Goal: Task Accomplishment & Management: Use online tool/utility

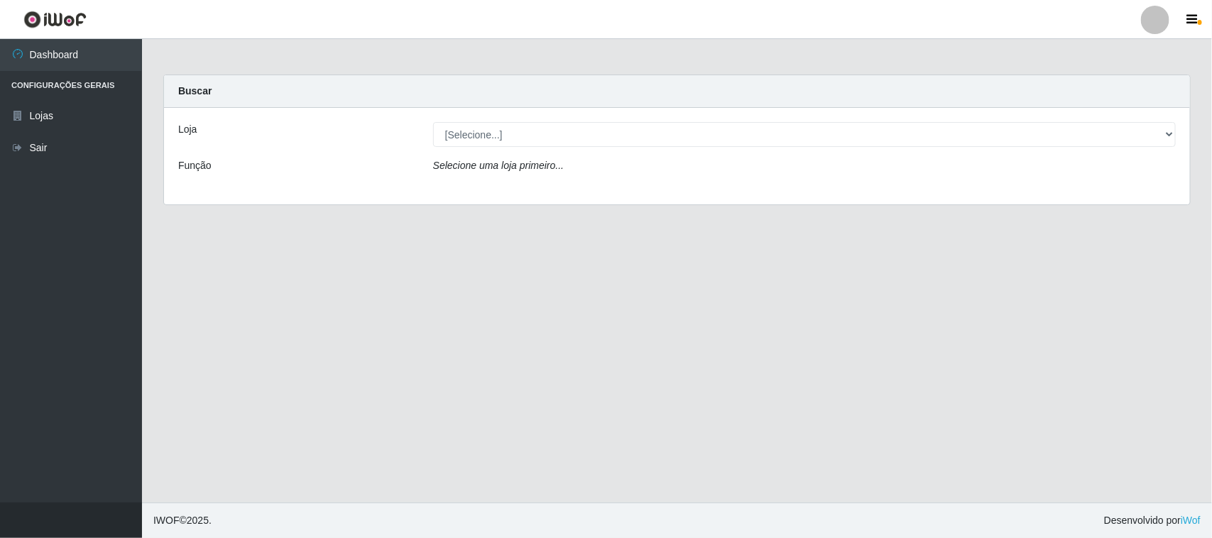
click at [554, 196] on div "Loja [Selecione...] Hiper Queiroz - Alto da Conceição Função Selecione uma loja…" at bounding box center [677, 156] width 1026 height 97
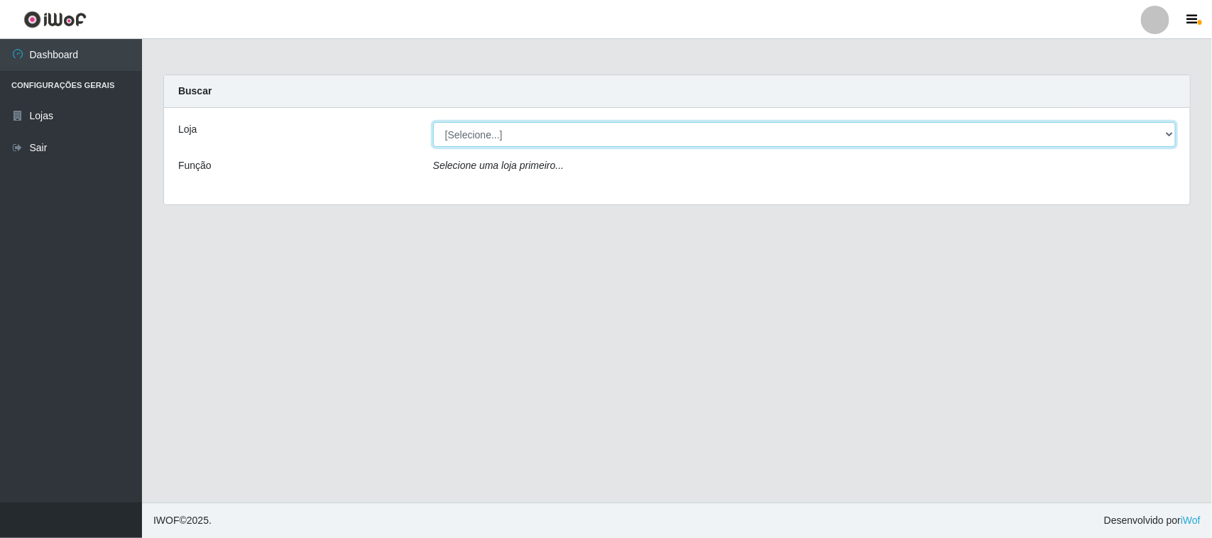
click at [558, 144] on select "[Selecione...] Hiper Queiroz - [GEOGRAPHIC_DATA]" at bounding box center [804, 134] width 743 height 25
select select "515"
click at [433, 122] on select "[Selecione...] Hiper Queiroz - [GEOGRAPHIC_DATA]" at bounding box center [804, 134] width 743 height 25
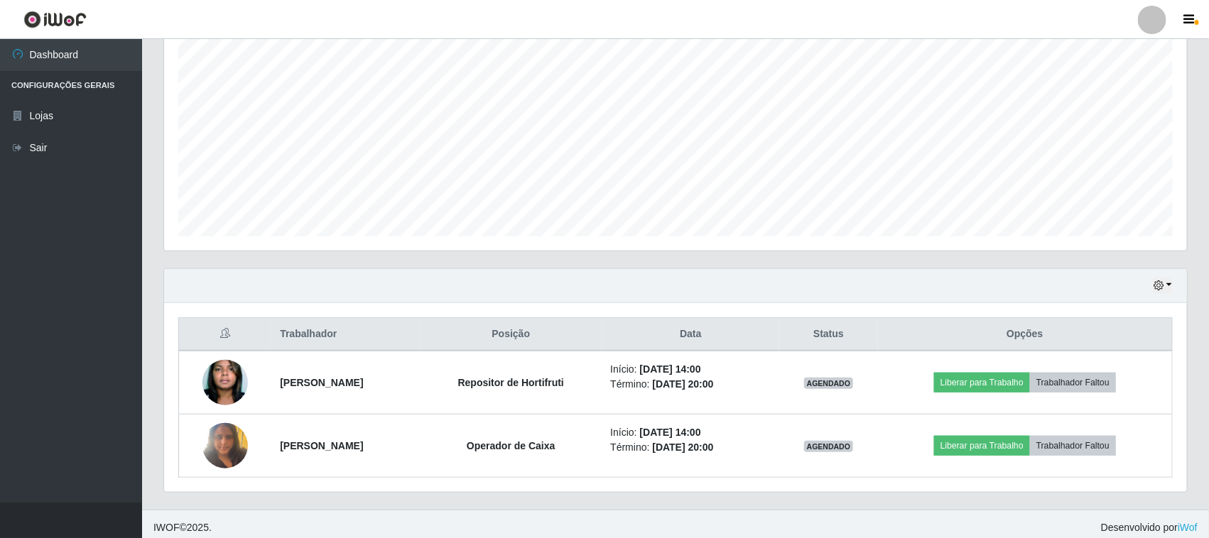
scroll to position [279, 0]
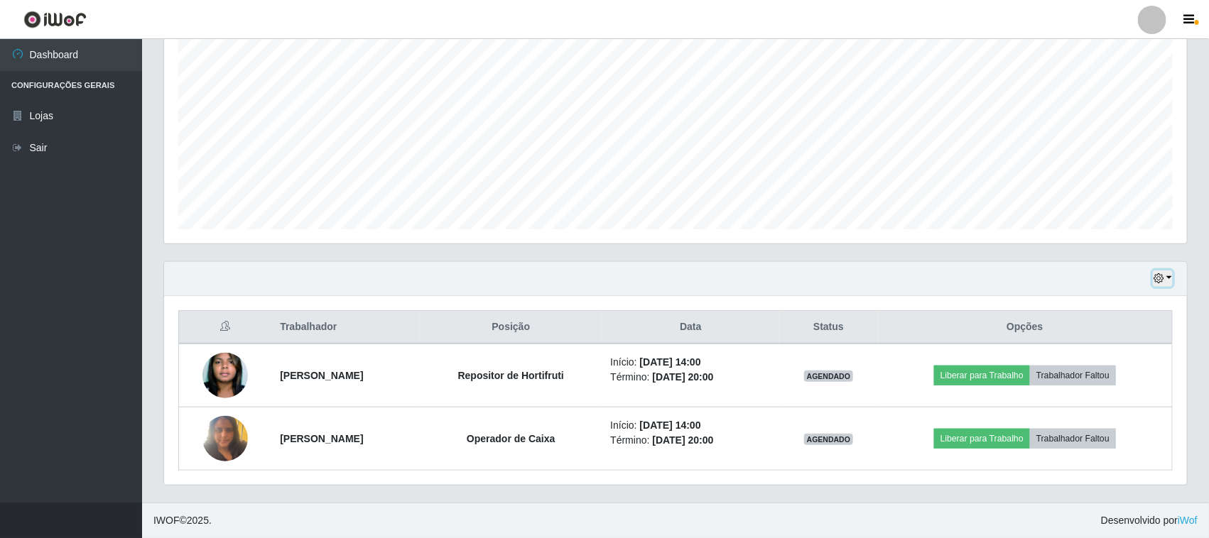
click at [1158, 281] on icon "button" at bounding box center [1158, 278] width 10 height 10
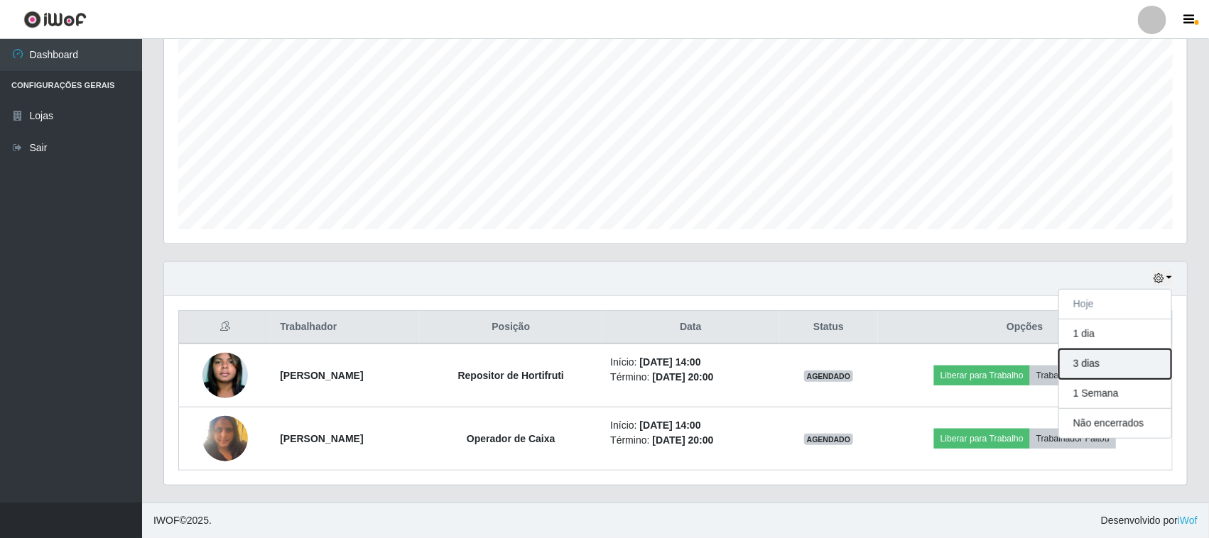
click at [1112, 359] on button "3 dias" at bounding box center [1115, 364] width 112 height 30
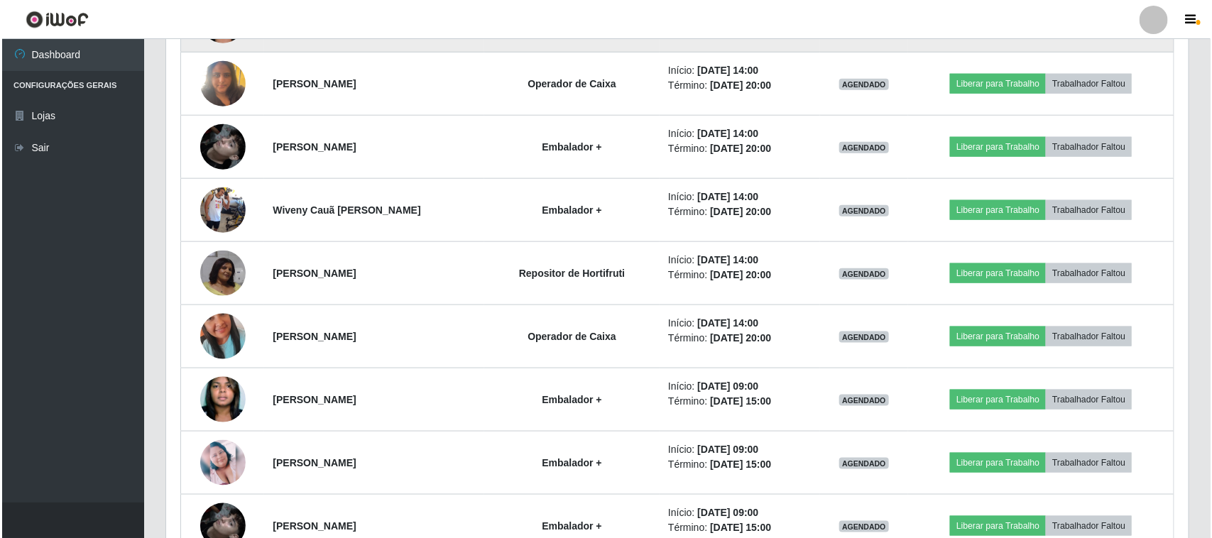
scroll to position [634, 0]
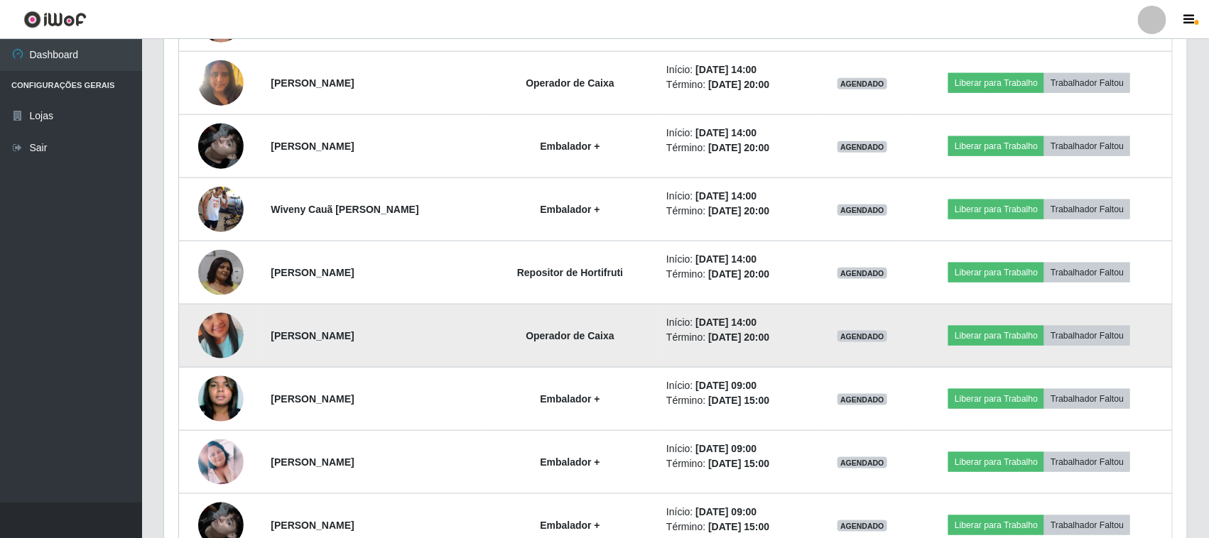
click at [221, 327] on img at bounding box center [220, 335] width 45 height 81
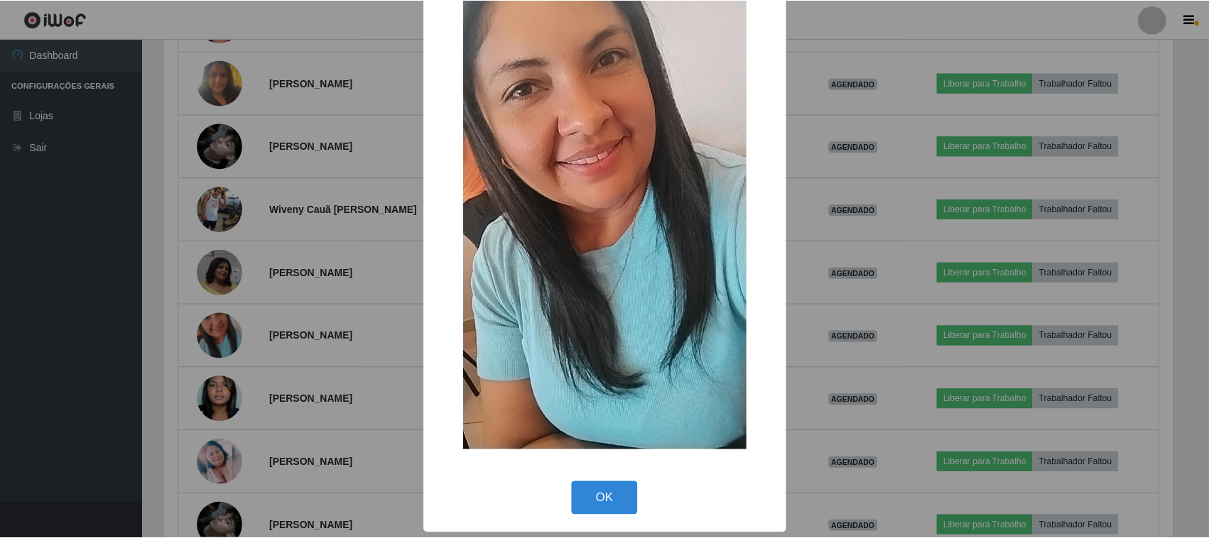
scroll to position [90, 0]
click at [606, 494] on button "OK" at bounding box center [606, 498] width 66 height 33
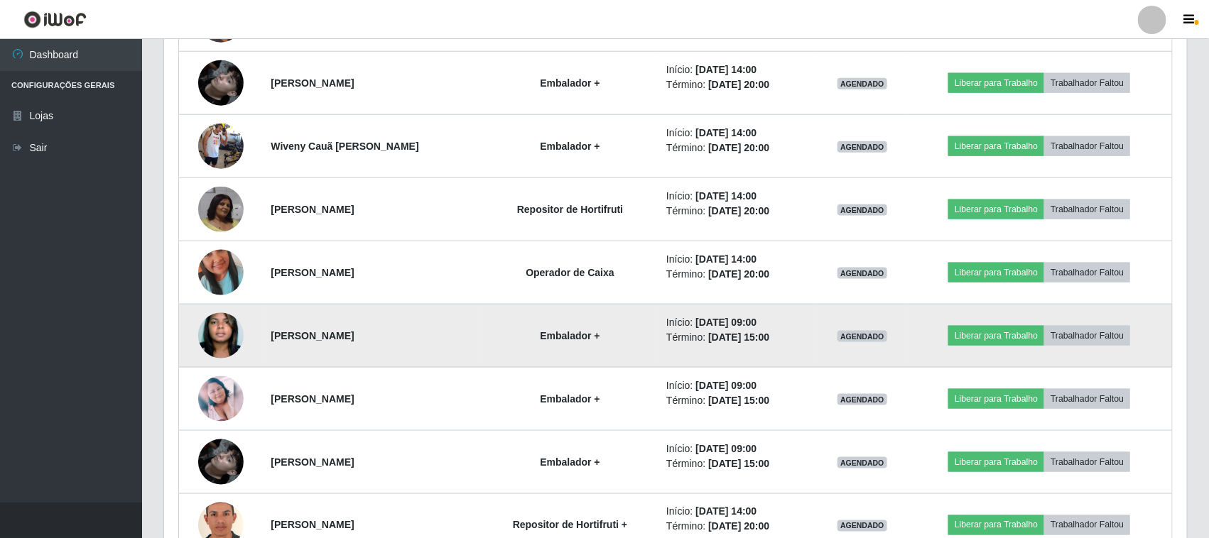
scroll to position [609, 0]
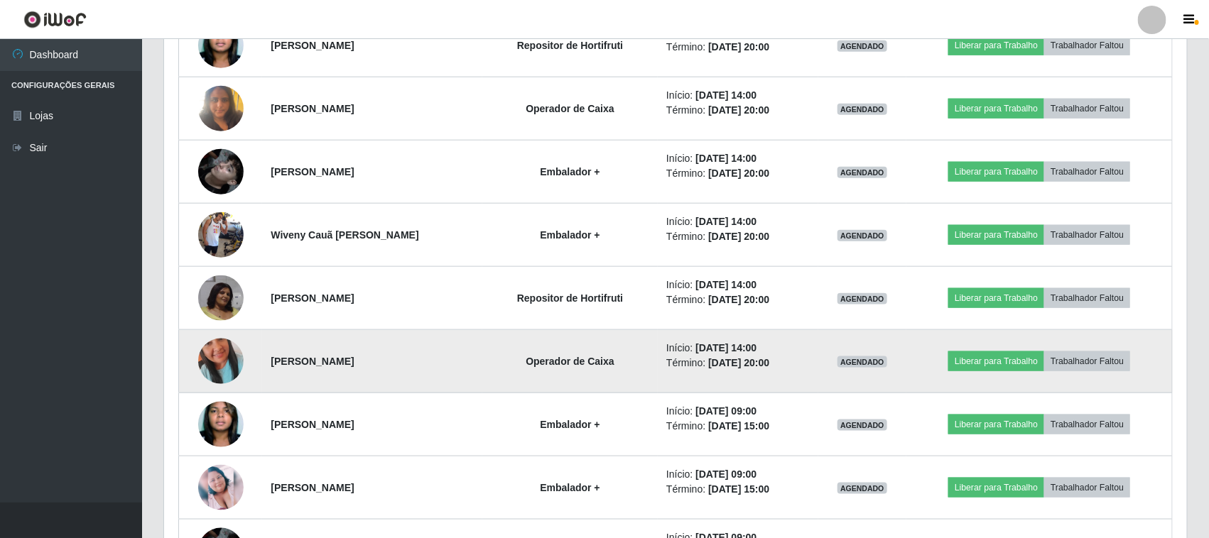
click at [204, 360] on img at bounding box center [220, 361] width 45 height 81
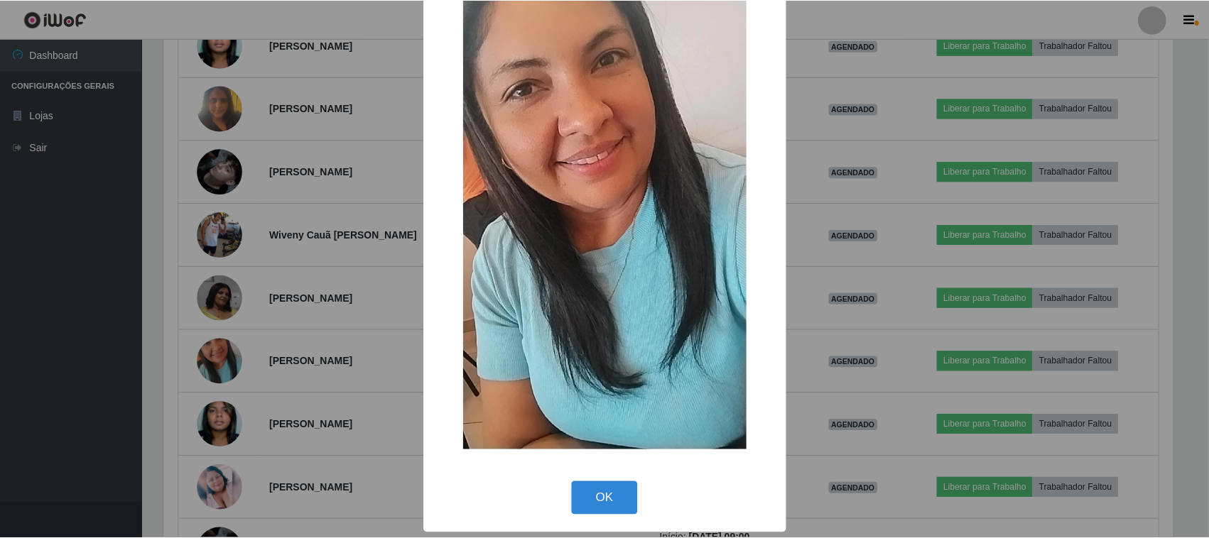
scroll to position [90, 0]
click at [594, 495] on button "OK" at bounding box center [606, 498] width 66 height 33
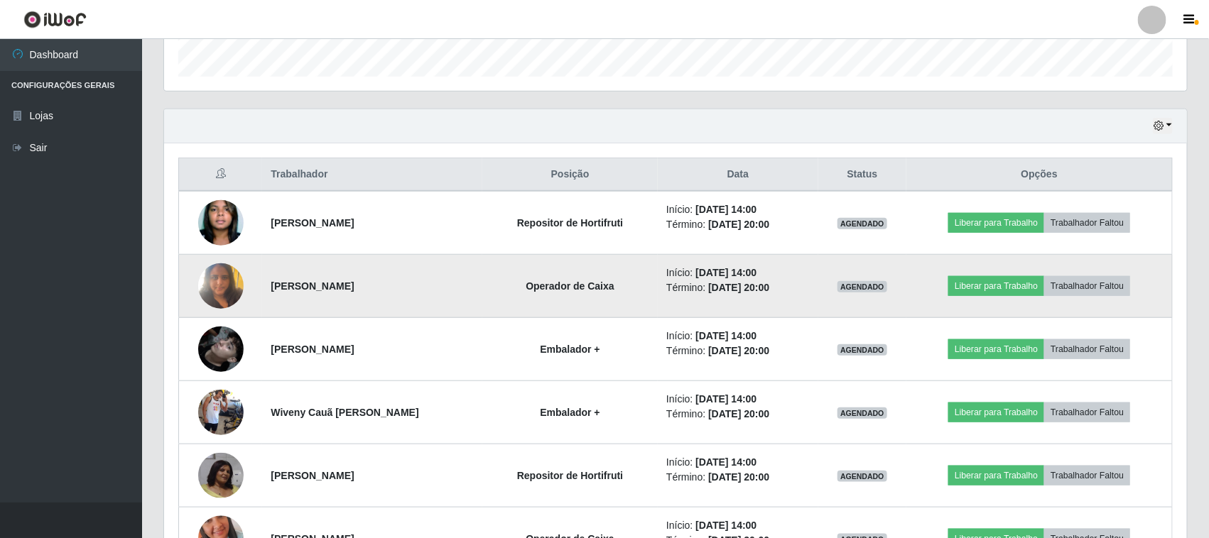
scroll to position [520, 0]
